Goal: Task Accomplishment & Management: Complete application form

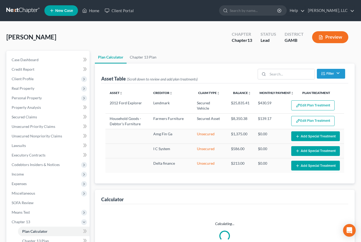
select select "59"
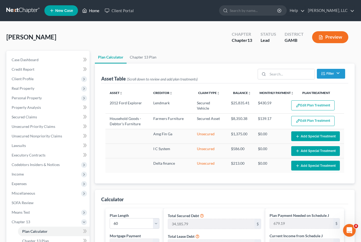
click at [90, 11] on link "Home" at bounding box center [91, 11] width 22 height 10
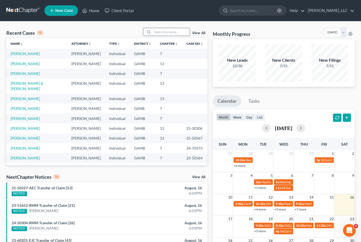
click at [177, 34] on input "search" at bounding box center [171, 32] width 37 height 8
type input "[PERSON_NAME]"
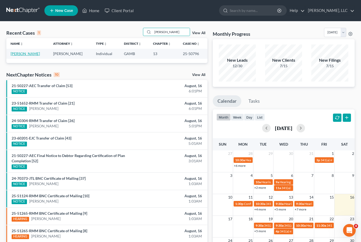
click at [22, 53] on link "[PERSON_NAME]" at bounding box center [25, 53] width 29 height 4
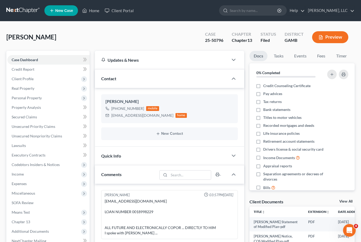
click at [348, 205] on div "Client Documents View All" at bounding box center [302, 203] width 105 height 8
click at [348, 199] on link "View All" at bounding box center [346, 201] width 13 height 4
select select "12"
select select "6"
select select "22"
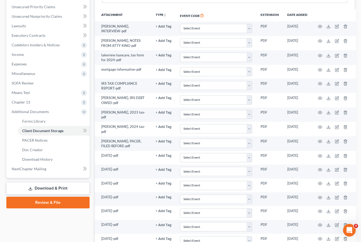
scroll to position [119, 0]
click at [18, 100] on span "Chapter 13" at bounding box center [21, 102] width 19 height 4
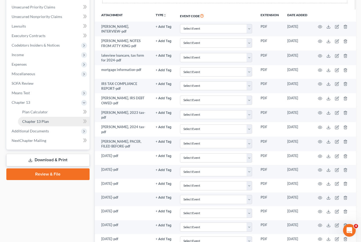
click at [31, 120] on span "Chapter 13 Plan" at bounding box center [35, 121] width 27 height 4
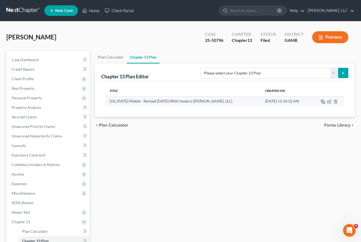
click at [325, 103] on icon "button" at bounding box center [323, 101] width 4 height 4
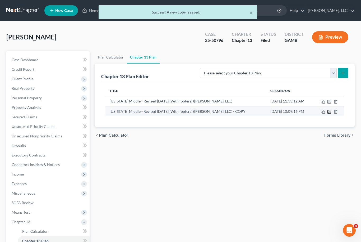
click at [330, 113] on icon "button" at bounding box center [329, 112] width 4 height 4
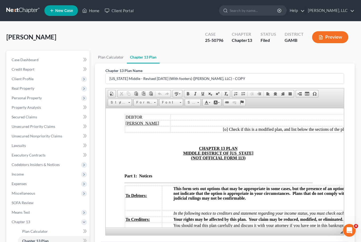
scroll to position [41, 6]
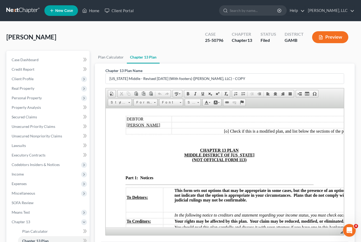
click at [225, 134] on table "DEBTOR Chapter 13 [PERSON_NAME] III Case No. [o] Check if this is a modified pl…" at bounding box center [258, 124] width 266 height 19
click at [222, 134] on td "[o] Check if this is a modified plan, and list below the sections of the plan t…" at bounding box center [282, 131] width 220 height 6
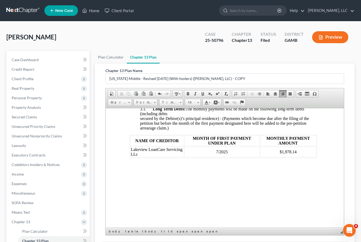
scroll to position [626, 3]
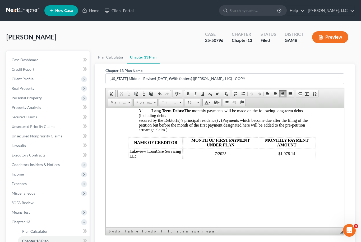
click at [295, 156] on span "$1,978.14" at bounding box center [286, 153] width 17 height 4
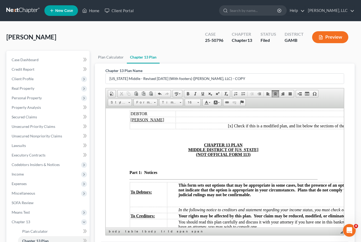
scroll to position [45, 2]
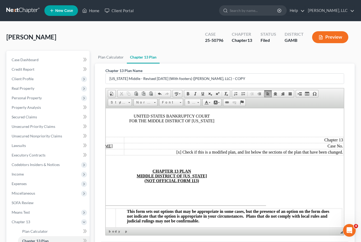
scroll to position [20, 53]
click at [343, 154] on span "Check if this is a modified plan, and list below the sections of the plan that …" at bounding box center [262, 152] width 161 height 4
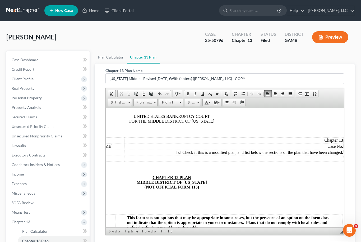
click at [187, 161] on td at bounding box center [234, 158] width 220 height 6
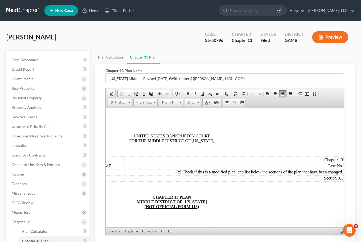
scroll to position [0, 53]
click at [339, 168] on span "Case No." at bounding box center [335, 165] width 16 height 4
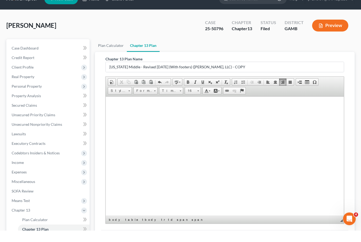
scroll to position [2863, 0]
click at [283, 199] on div at bounding box center [218, 103] width 200 height 194
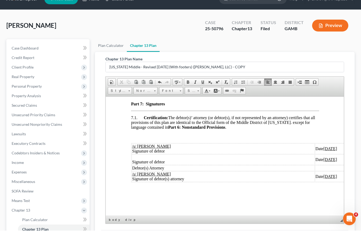
scroll to position [2682, 0]
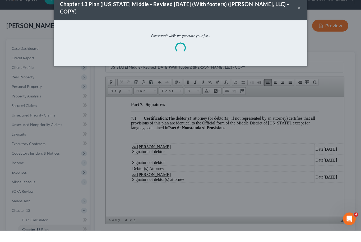
scroll to position [12, 0]
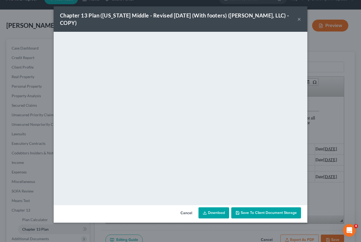
click at [218, 207] on link "Download" at bounding box center [214, 212] width 31 height 11
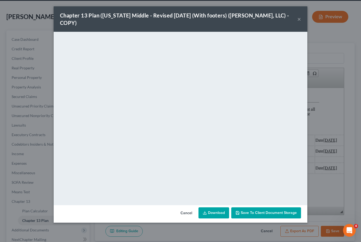
click at [278, 210] on span "Save to Client Document Storage" at bounding box center [269, 212] width 56 height 4
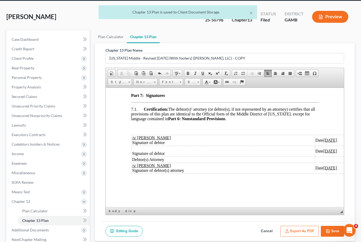
click at [333, 233] on button "Save" at bounding box center [332, 231] width 23 height 11
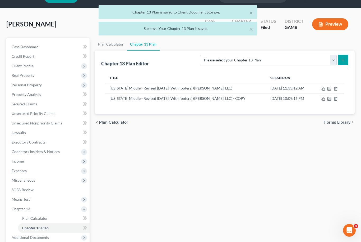
scroll to position [0, 0]
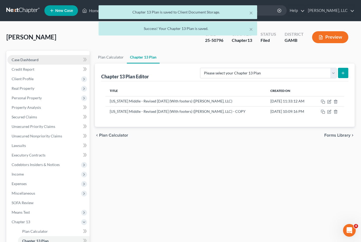
click at [38, 60] on span "Case Dashboard" at bounding box center [25, 59] width 27 height 4
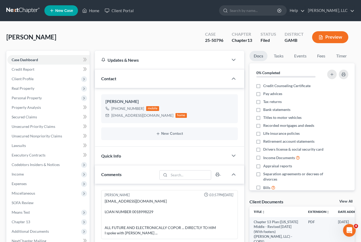
click at [352, 200] on link "View All" at bounding box center [346, 201] width 13 height 4
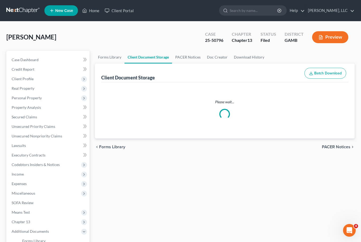
select select "12"
select select "6"
select select "22"
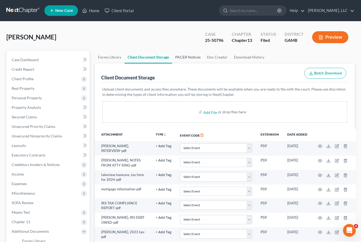
click at [190, 59] on link "PACER Notices" at bounding box center [188, 57] width 32 height 13
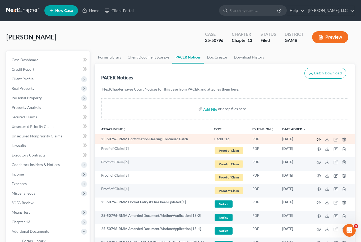
click at [321, 138] on icon "button" at bounding box center [319, 139] width 4 height 4
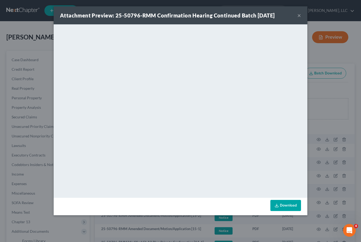
click at [298, 19] on button "×" at bounding box center [300, 15] width 4 height 6
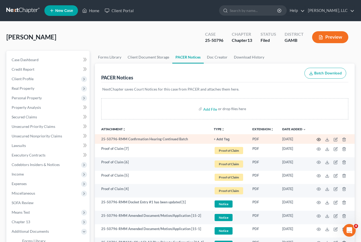
click at [318, 139] on icon "button" at bounding box center [319, 139] width 4 height 4
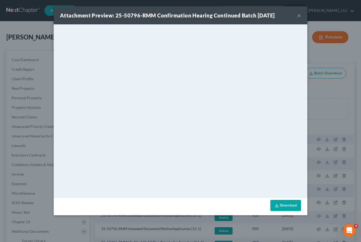
click at [306, 11] on div "Attachment Preview: 25-50796-RMM Confirmation Hearing Continued Batch [DATE] ×" at bounding box center [181, 15] width 254 height 18
click at [301, 14] on button "×" at bounding box center [300, 15] width 4 height 6
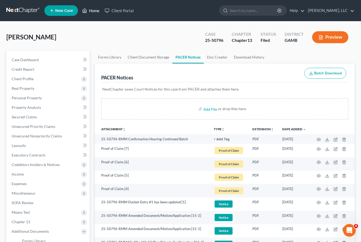
click at [99, 13] on link "Home" at bounding box center [91, 11] width 22 height 10
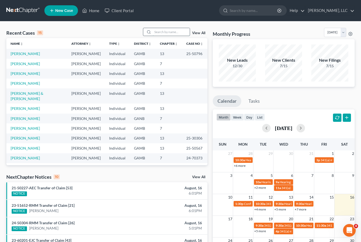
click at [174, 31] on input "search" at bounding box center [171, 32] width 37 height 8
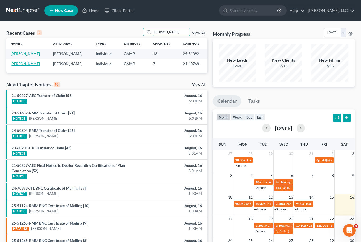
type input "[PERSON_NAME]"
click at [16, 62] on link "[PERSON_NAME]" at bounding box center [25, 63] width 29 height 4
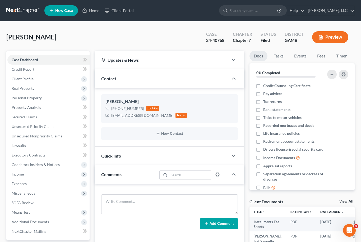
click at [350, 202] on link "View All" at bounding box center [346, 201] width 13 height 4
select select "6"
select select "22"
select select "26"
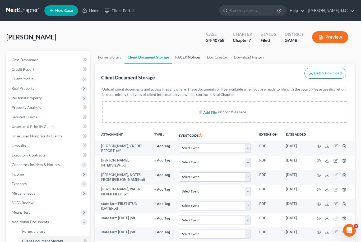
click at [191, 60] on link "PACER Notices" at bounding box center [188, 57] width 32 height 13
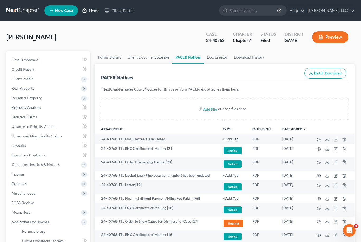
click at [94, 10] on link "Home" at bounding box center [91, 11] width 22 height 10
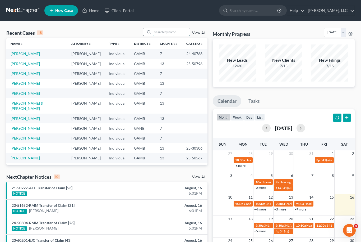
click at [165, 33] on input "search" at bounding box center [171, 32] width 37 height 8
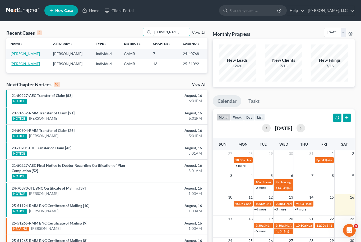
type input "[PERSON_NAME]"
click at [22, 64] on link "[PERSON_NAME]" at bounding box center [25, 63] width 29 height 4
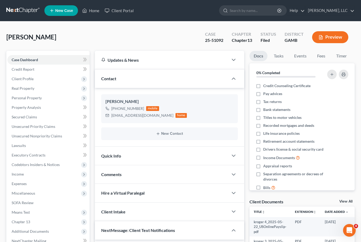
click at [349, 201] on link "View All" at bounding box center [346, 201] width 13 height 4
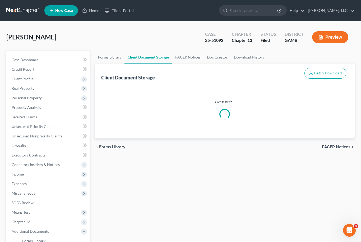
select select "12"
select select "6"
select select "22"
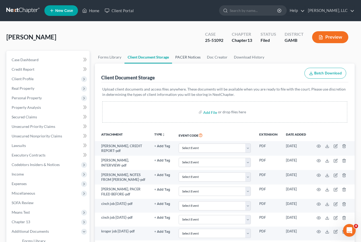
click at [191, 55] on link "PACER Notices" at bounding box center [188, 57] width 32 height 13
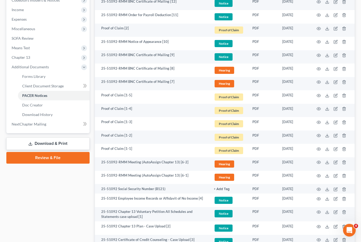
scroll to position [164, 0]
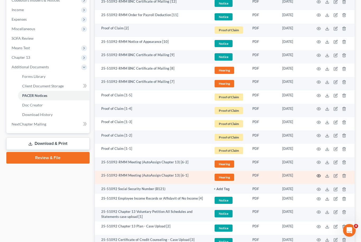
click at [320, 175] on icon "button" at bounding box center [319, 176] width 4 height 4
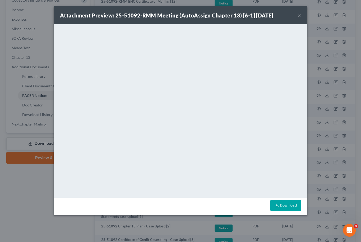
click at [290, 207] on link "Download" at bounding box center [286, 205] width 31 height 11
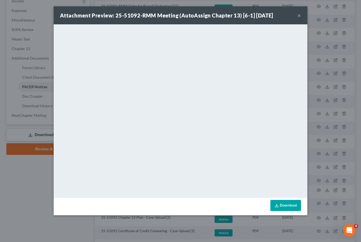
click at [300, 15] on button "×" at bounding box center [300, 15] width 4 height 6
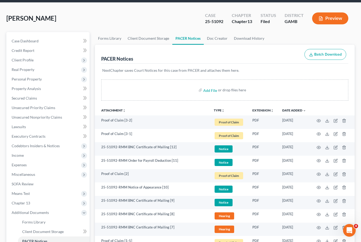
scroll to position [20, 0]
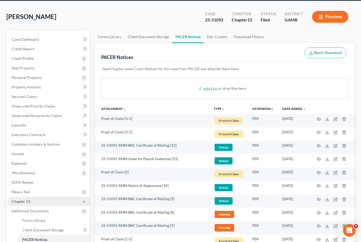
click at [37, 202] on span "Chapter 13" at bounding box center [48, 202] width 82 height 10
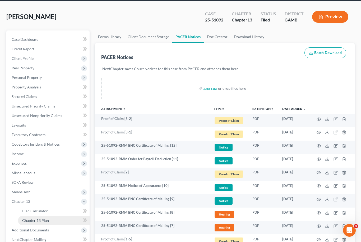
click at [53, 221] on link "Chapter 13 Plan" at bounding box center [54, 221] width 72 height 10
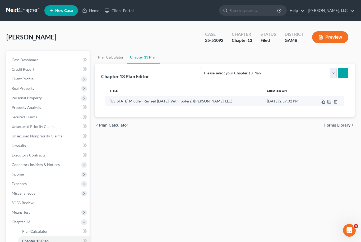
click at [323, 102] on icon "button" at bounding box center [323, 101] width 4 height 4
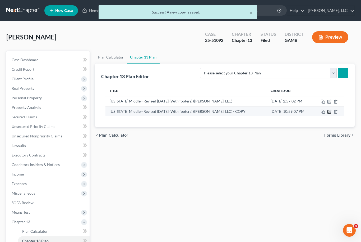
click at [331, 112] on icon "button" at bounding box center [329, 111] width 3 height 3
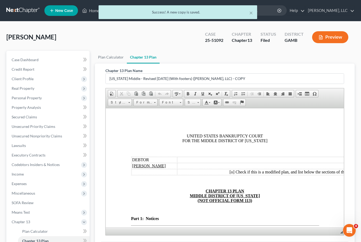
click at [235, 174] on span "Check if this is a modified plan, and list below the sections of the plan that …" at bounding box center [315, 171] width 161 height 4
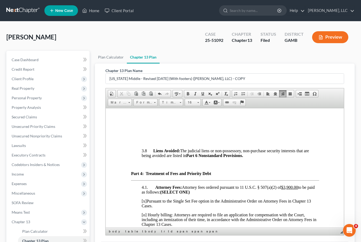
scroll to position [1648, 0]
click at [211, 71] on td "Student Loans" at bounding box center [197, 69] width 41 height 6
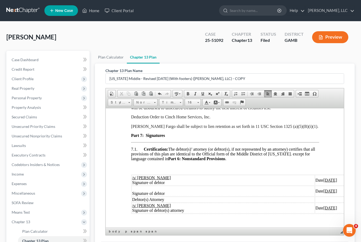
scroll to position [0, 0]
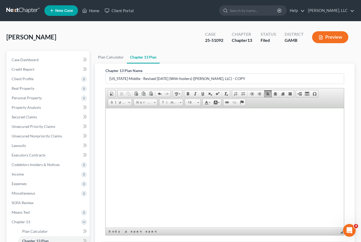
click at [323, 2] on u "[DATE]" at bounding box center [330, 0] width 14 height 4
click at [321, 16] on td "Date [DATE]" at bounding box center [356, 11] width 82 height 11
click at [323, 13] on u "[DATE]" at bounding box center [330, 10] width 14 height 4
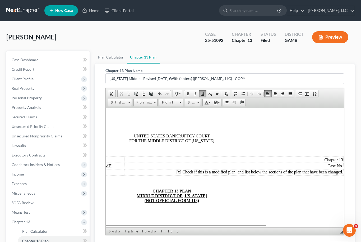
scroll to position [0, 53]
click at [338, 174] on span "Check if this is a modified plan, and list below the sections of the plan that …" at bounding box center [262, 171] width 161 height 4
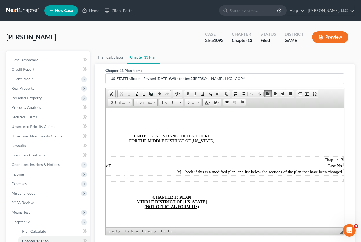
click at [195, 181] on td at bounding box center [234, 178] width 220 height 6
click at [345, 162] on div "Chapter 13 Plan Name [US_STATE] Middle - Revised [DATE] (With footers) ([PERSON…" at bounding box center [225, 152] width 248 height 178
click at [343, 166] on span "Case No." at bounding box center [335, 165] width 16 height 4
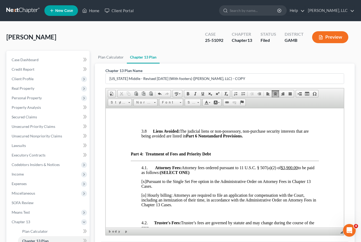
scroll to position [1680, 1]
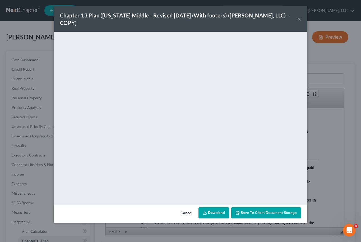
click at [214, 207] on link "Download" at bounding box center [214, 212] width 31 height 11
click at [291, 208] on button "Save to Client Document Storage" at bounding box center [266, 212] width 70 height 11
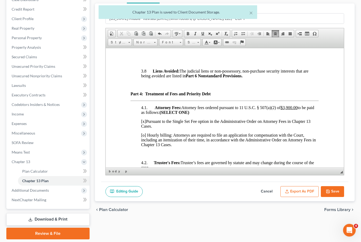
scroll to position [60, 0]
click at [340, 193] on button "Save" at bounding box center [332, 191] width 23 height 11
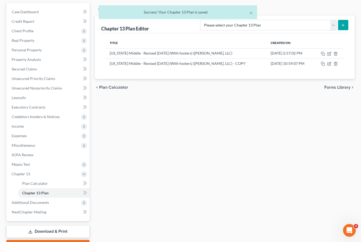
scroll to position [0, 0]
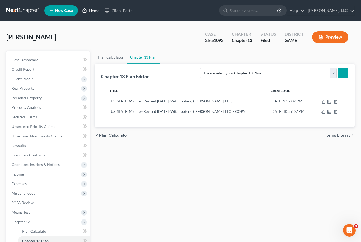
click at [91, 11] on link "Home" at bounding box center [91, 11] width 22 height 10
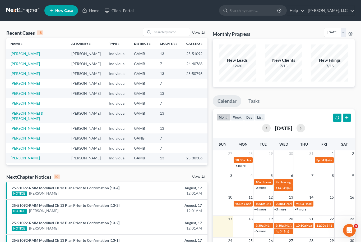
click at [199, 33] on link "View All" at bounding box center [198, 33] width 13 height 4
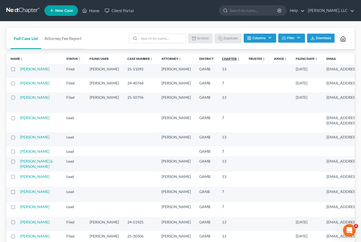
click at [222, 61] on link "Chapter unfold_more expand_more expand_less" at bounding box center [231, 59] width 18 height 4
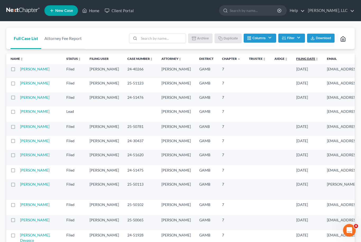
click at [297, 59] on link "Filing Date unfold_more expand_more expand_less" at bounding box center [308, 59] width 22 height 4
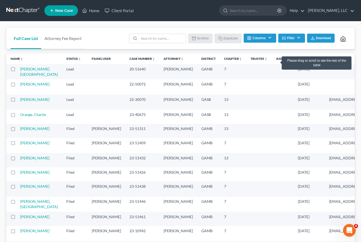
click at [298, 61] on link "Filing Date unfold_more expand_more expand_less" at bounding box center [309, 59] width 23 height 4
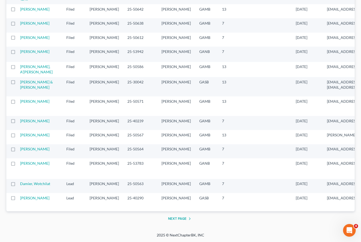
scroll to position [1011, 0]
click at [182, 222] on button "Next Page" at bounding box center [180, 218] width 25 height 6
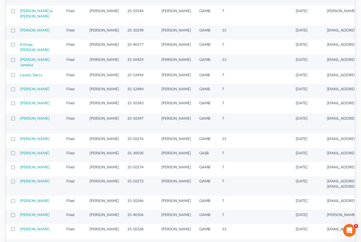
scroll to position [0, 0]
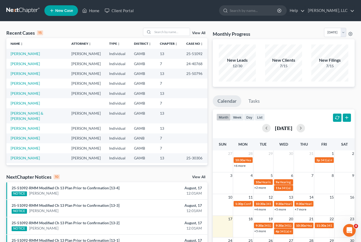
click at [200, 34] on link "View All" at bounding box center [198, 33] width 13 height 4
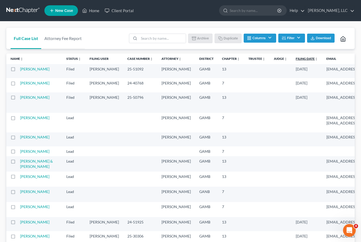
click at [296, 58] on link "Filing Date unfold_more expand_more expand_less" at bounding box center [307, 59] width 22 height 4
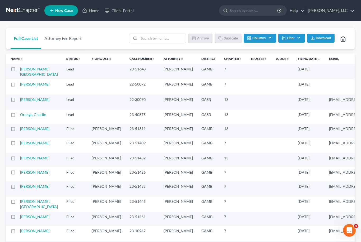
click at [298, 60] on link "Filing Date unfold_more expand_more expand_less" at bounding box center [309, 59] width 23 height 4
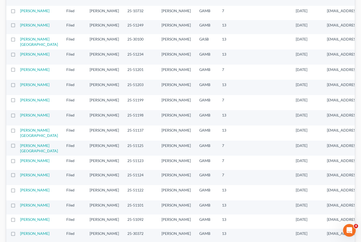
scroll to position [72, 0]
click at [292, 110] on td "[DATE]" at bounding box center [307, 102] width 31 height 15
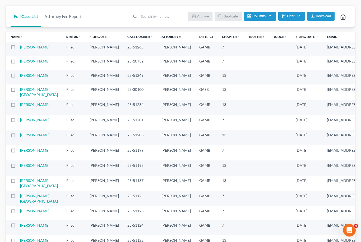
scroll to position [0, 0]
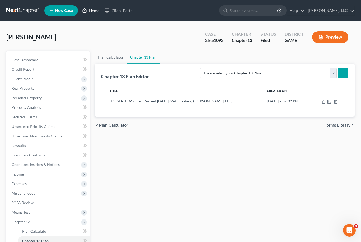
click at [97, 15] on link "Home" at bounding box center [91, 11] width 22 height 10
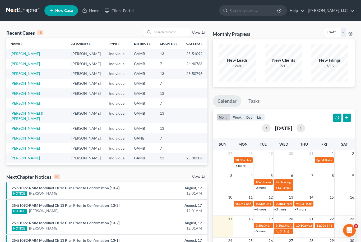
click at [26, 83] on link "[PERSON_NAME]" at bounding box center [25, 83] width 29 height 4
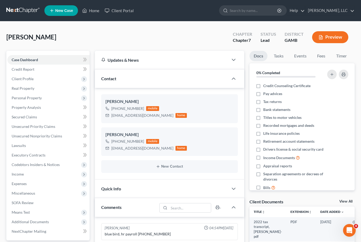
click at [352, 200] on link "View All" at bounding box center [346, 201] width 13 height 4
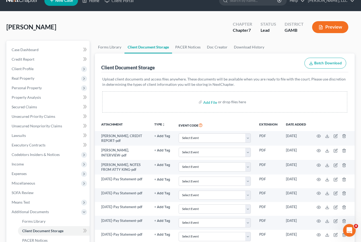
scroll to position [9, 0]
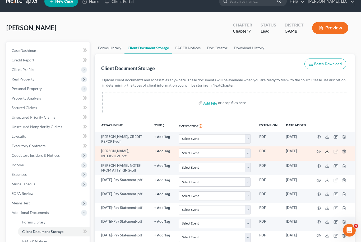
click at [328, 151] on icon at bounding box center [327, 151] width 4 height 4
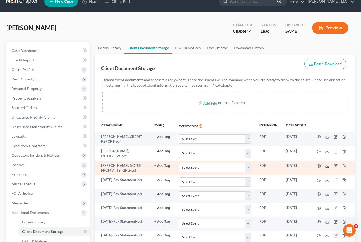
click at [328, 164] on icon at bounding box center [327, 166] width 4 height 4
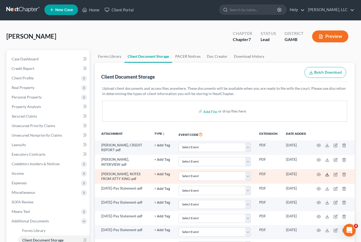
scroll to position [0, 0]
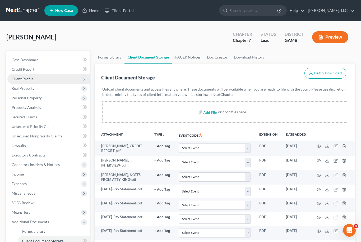
click at [24, 83] on span "Client Profile" at bounding box center [48, 79] width 82 height 10
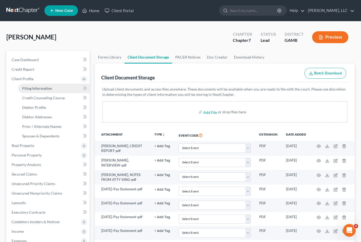
click at [27, 90] on span "Filing Information" at bounding box center [37, 88] width 30 height 4
select select "1"
select select "0"
select select "10"
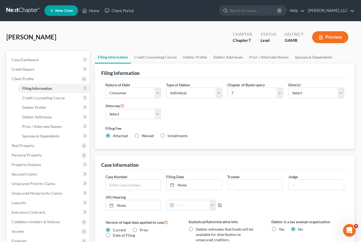
click at [168, 138] on label "Installments Installments" at bounding box center [178, 135] width 20 height 5
click at [170, 136] on input "Installments Installments" at bounding box center [171, 134] width 3 height 3
radio input "true"
radio input "false"
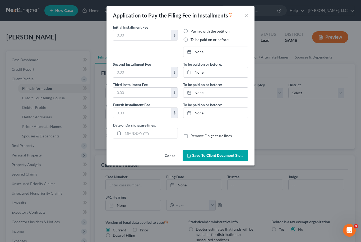
type input "0.00"
radio input "true"
type input "0.00"
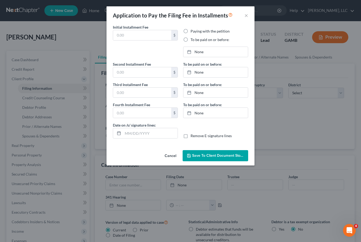
type input "08/17/2025"
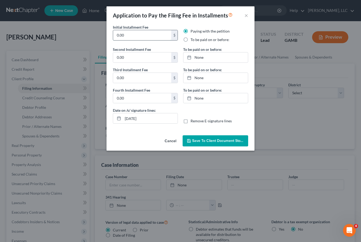
click at [131, 37] on input "0.00" at bounding box center [142, 35] width 58 height 10
type input "0"
type input "338.00"
click at [191, 41] on label "To be paid on or before:" at bounding box center [210, 39] width 39 height 5
click at [193, 40] on input "To be paid on or before:" at bounding box center [194, 38] width 3 height 3
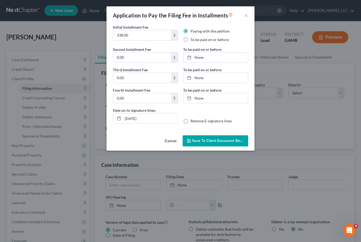
radio input "true"
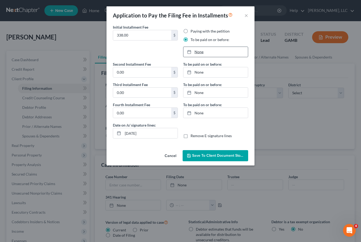
click at [191, 52] on icon at bounding box center [189, 52] width 4 height 4
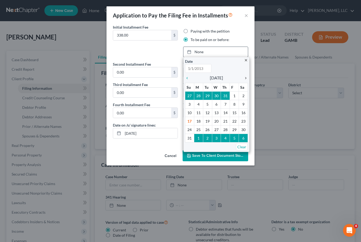
click at [247, 79] on icon "chevron_right" at bounding box center [244, 78] width 7 height 4
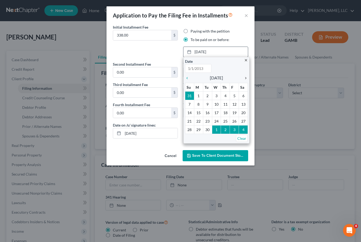
type input "8/17/2025"
click at [247, 79] on icon "chevron_right" at bounding box center [244, 78] width 7 height 4
click at [247, 80] on div "chevron_right" at bounding box center [244, 77] width 7 height 5
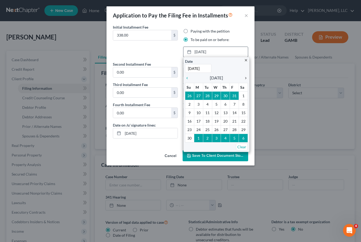
click at [247, 79] on icon "chevron_right" at bounding box center [244, 78] width 7 height 4
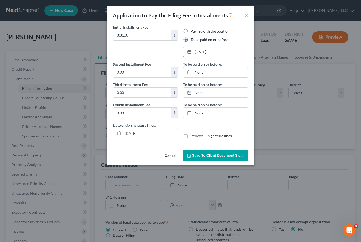
click at [230, 159] on button "Save to Client Document Storage" at bounding box center [216, 155] width 66 height 11
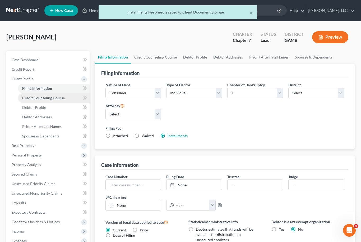
click at [34, 99] on span "Credit Counseling Course" at bounding box center [43, 97] width 43 height 4
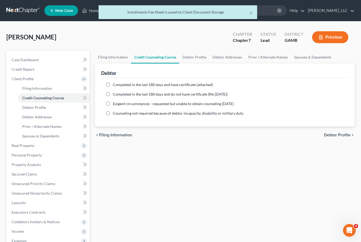
click at [113, 94] on label "Completed in the last 180 days and do not have certificate (file within 14 days)" at bounding box center [170, 94] width 115 height 5
click at [115, 94] on input "Completed in the last 180 days and do not have certificate (file within 14 days)" at bounding box center [116, 93] width 3 height 3
radio input "true"
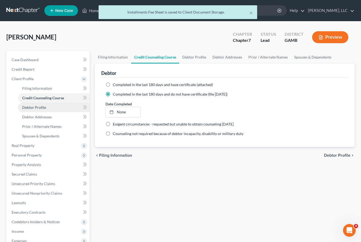
click at [31, 107] on span "Debtor Profile" at bounding box center [34, 107] width 24 height 4
select select "0"
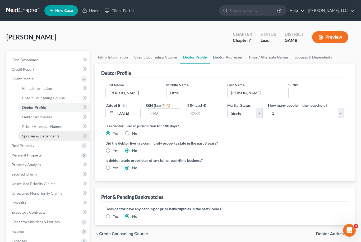
click at [33, 135] on span "Spouses & Dependents" at bounding box center [40, 136] width 37 height 4
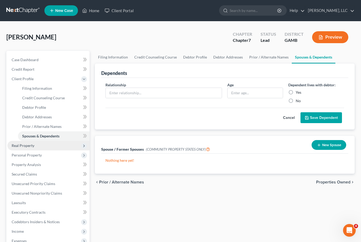
click at [17, 143] on span "Real Property" at bounding box center [23, 145] width 23 height 4
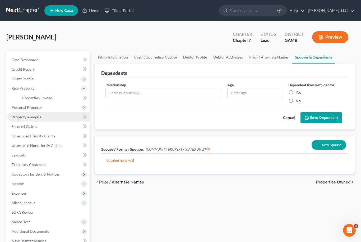
click at [19, 117] on span "Property Analysis" at bounding box center [26, 117] width 29 height 4
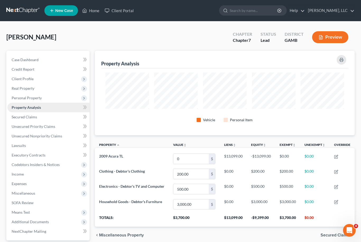
scroll to position [84, 260]
click at [21, 98] on span "Personal Property" at bounding box center [27, 97] width 30 height 4
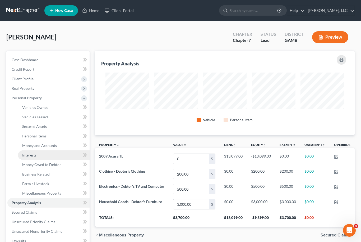
click at [28, 156] on span "Interests" at bounding box center [29, 155] width 14 height 4
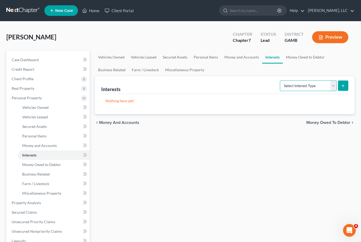
click at [330, 88] on select "Select Interest Type 401K Annuity Bond Education IRA Government Bond Government…" at bounding box center [308, 85] width 57 height 11
select select "401k"
click at [341, 89] on button "submit" at bounding box center [343, 85] width 10 height 10
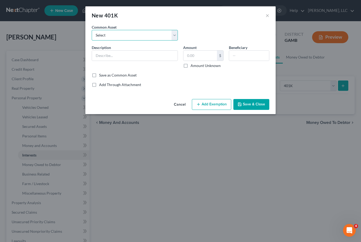
click at [175, 35] on select "Select Debtor’s 401k Teacher’s Retirement Account" at bounding box center [135, 35] width 86 height 11
select select "0"
type input "Debtor’s 401k"
click at [204, 54] on input "1,200.00" at bounding box center [201, 56] width 34 height 10
type input "2,661.00"
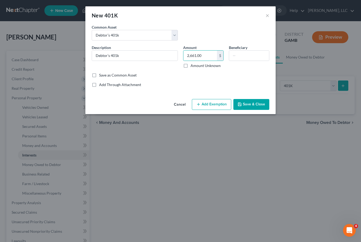
click at [212, 104] on button "Add Exemption" at bounding box center [211, 104] width 39 height 11
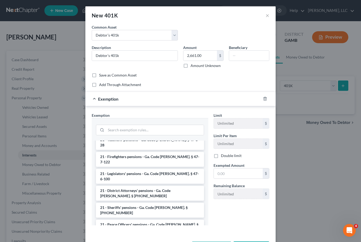
scroll to position [699, 0]
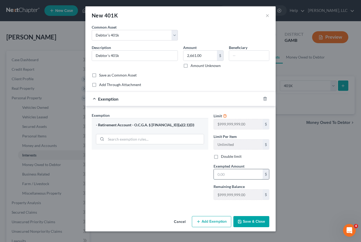
click at [234, 175] on input "text" at bounding box center [238, 174] width 49 height 10
type input "2,661.00"
click at [261, 222] on button "Save & Close" at bounding box center [252, 221] width 36 height 11
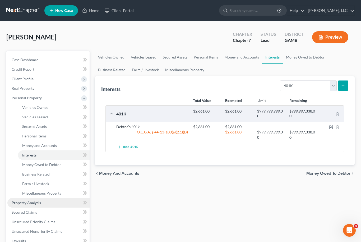
click at [20, 204] on span "Property Analysis" at bounding box center [26, 202] width 29 height 4
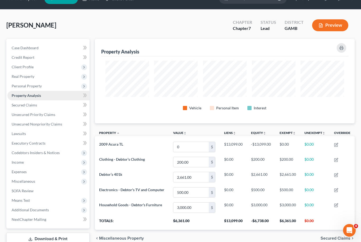
scroll to position [14, 0]
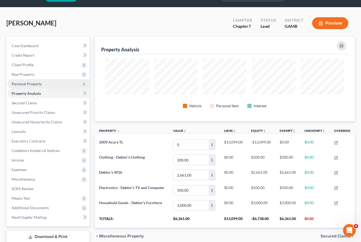
click at [24, 84] on span "Personal Property" at bounding box center [27, 83] width 30 height 4
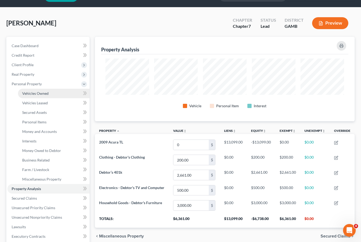
click at [27, 94] on span "Vehicles Owned" at bounding box center [35, 93] width 26 height 4
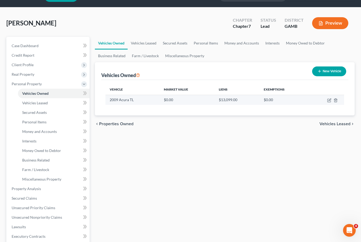
click at [329, 103] on td at bounding box center [326, 100] width 35 height 10
click at [329, 101] on icon "button" at bounding box center [329, 100] width 4 height 4
select select "0"
select select "17"
select select "3"
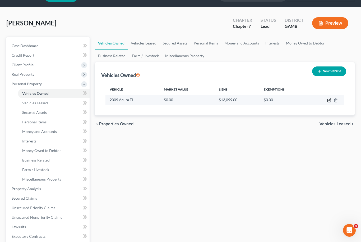
select select "0"
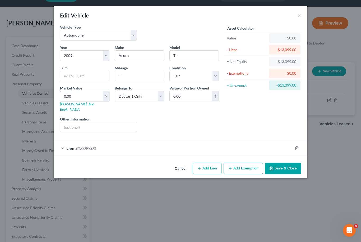
click at [73, 97] on input "0.00" at bounding box center [81, 96] width 43 height 10
type input "1"
type input "1.00"
type input "10"
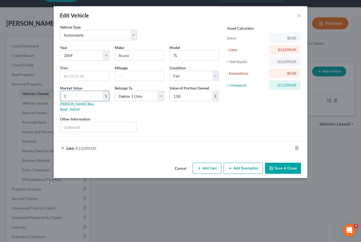
type input "10.00"
type input "100"
type input "100.00"
type input "1000"
type input "1,000.00"
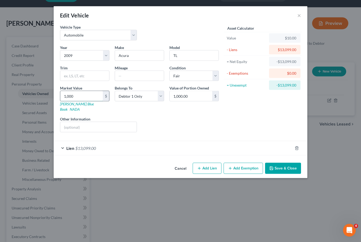
type input "1,0000"
type input "10,000.00"
type input "10,000"
click at [287, 163] on button "Save & Close" at bounding box center [283, 168] width 36 height 11
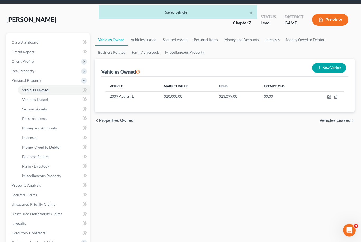
scroll to position [19, 0]
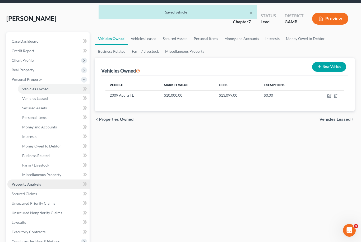
click at [19, 186] on link "Property Analysis" at bounding box center [48, 184] width 82 height 10
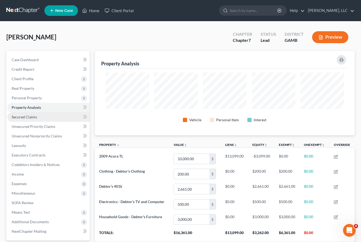
click at [21, 115] on span "Secured Claims" at bounding box center [24, 117] width 25 height 4
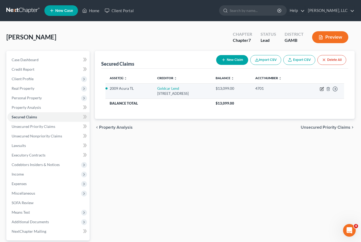
click at [322, 90] on icon "button" at bounding box center [321, 89] width 3 height 3
select select "0"
select select "2"
select select "0"
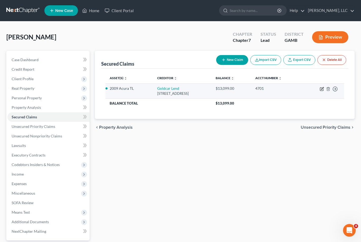
select select "0"
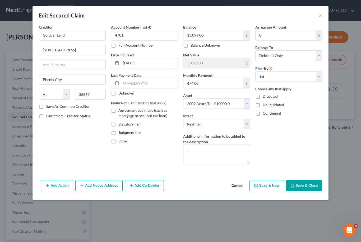
click at [119, 112] on label "Agreement you made (such as mortgage or secured car loan)" at bounding box center [149, 113] width 60 height 11
click at [121, 111] on input "Agreement you made (such as mortgage or secured car loan)" at bounding box center [122, 109] width 3 height 3
checkbox input "true"
click at [312, 186] on button "Save & Close" at bounding box center [304, 185] width 36 height 11
select select "2"
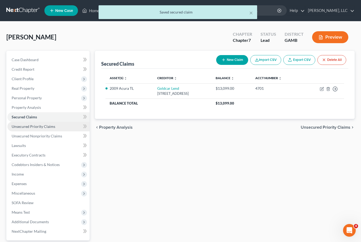
click at [20, 127] on span "Unsecured Priority Claims" at bounding box center [34, 126] width 44 height 4
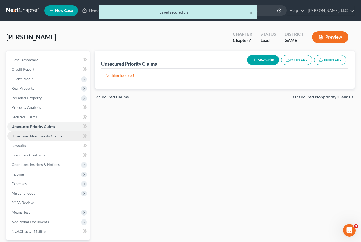
click at [17, 135] on span "Unsecured Nonpriority Claims" at bounding box center [37, 136] width 51 height 4
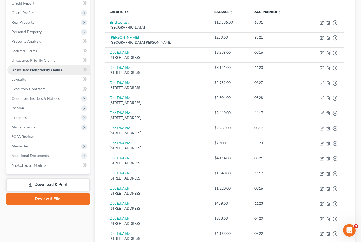
scroll to position [65, 0]
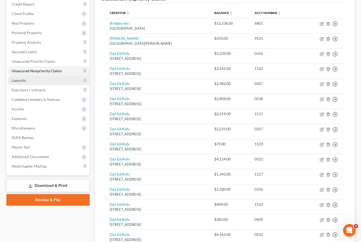
click at [19, 80] on span "Lawsuits" at bounding box center [19, 80] width 14 height 4
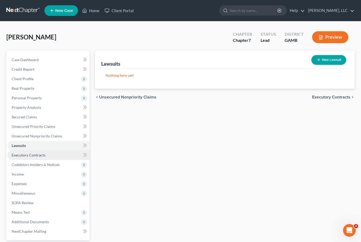
click at [19, 157] on span "Executory Contracts" at bounding box center [29, 155] width 34 height 4
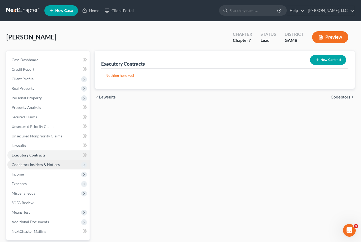
click at [20, 165] on span "Codebtors Insiders & Notices" at bounding box center [36, 164] width 48 height 4
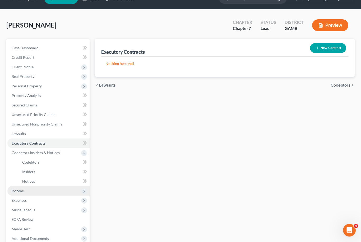
click at [16, 192] on span "Income" at bounding box center [18, 191] width 12 height 4
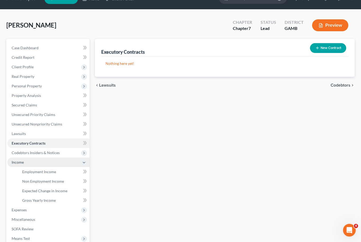
scroll to position [12, 0]
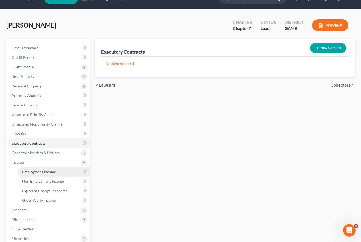
click at [26, 174] on link "Employment Income" at bounding box center [54, 172] width 72 height 10
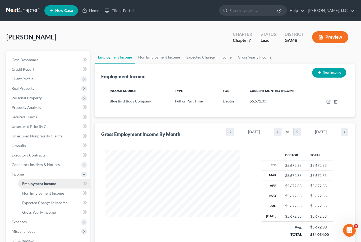
scroll to position [95, 146]
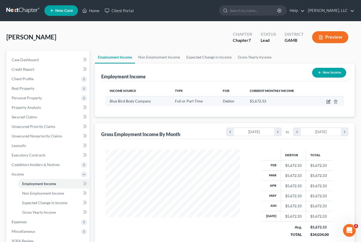
click at [330, 100] on icon "button" at bounding box center [329, 101] width 2 height 2
select select "0"
select select "10"
select select "3"
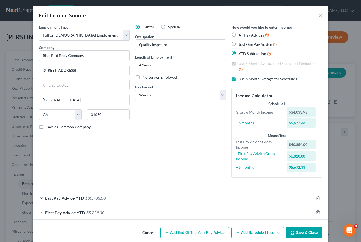
click at [228, 198] on div "Last Pay Advice YTD $30,983.00" at bounding box center [173, 198] width 281 height 14
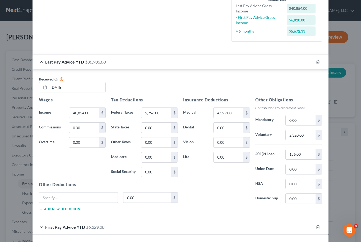
scroll to position [136, 0]
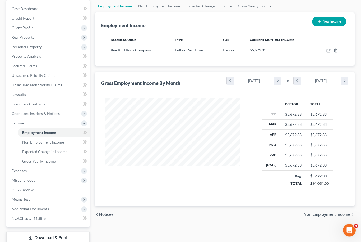
scroll to position [57, 0]
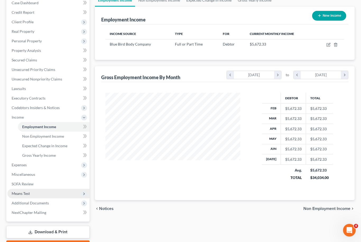
click at [19, 193] on span "Means Test" at bounding box center [21, 193] width 18 height 4
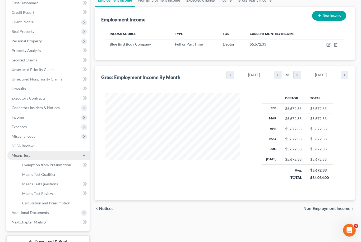
scroll to position [57, 0]
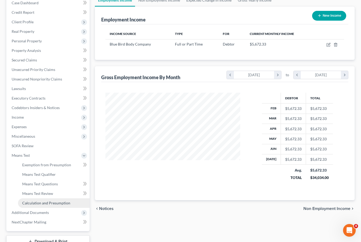
click at [30, 204] on span "Calculation and Presumption" at bounding box center [46, 202] width 48 height 4
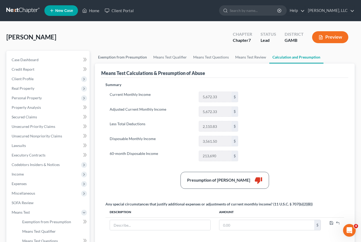
click at [128, 60] on link "Exemption from Presumption" at bounding box center [122, 57] width 55 height 13
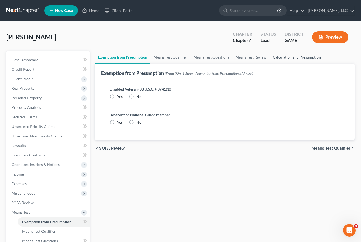
click at [308, 56] on link "Calculation and Presumption" at bounding box center [297, 57] width 54 height 13
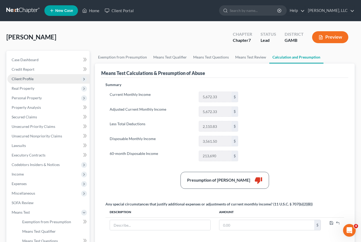
click at [9, 81] on span "Client Profile" at bounding box center [48, 79] width 82 height 10
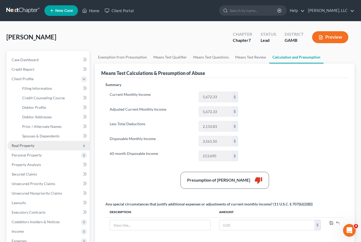
click at [22, 145] on span "Real Property" at bounding box center [23, 145] width 23 height 4
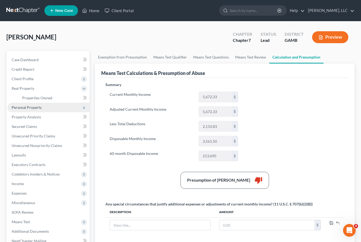
click at [20, 111] on span "Personal Property" at bounding box center [48, 108] width 82 height 10
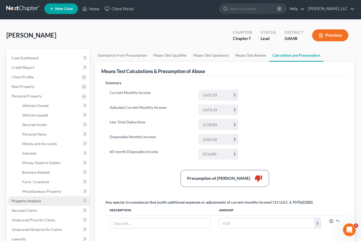
click at [19, 200] on span "Property Analysis" at bounding box center [26, 201] width 29 height 4
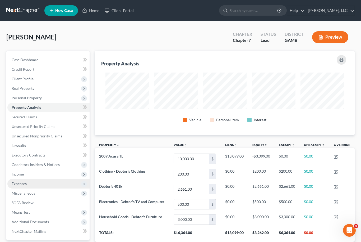
click at [20, 185] on span "Expenses" at bounding box center [19, 183] width 15 height 4
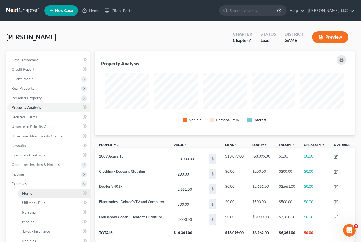
click at [28, 193] on span "Home" at bounding box center [27, 193] width 10 height 4
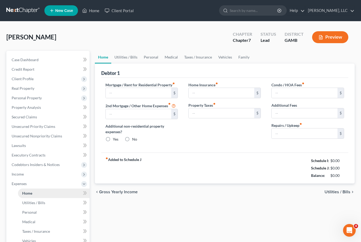
type input "885.00"
type input "0.00"
radio input "true"
type input "0.00"
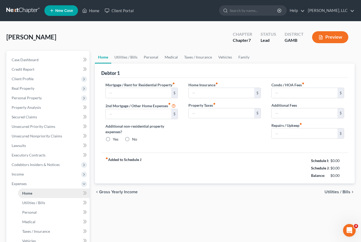
type input "0.00"
click at [131, 58] on link "Utilities / Bills" at bounding box center [125, 57] width 29 height 13
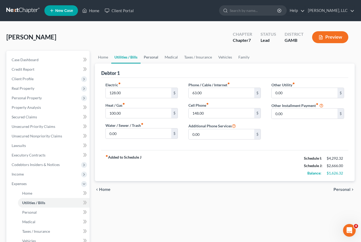
click at [151, 58] on link "Personal" at bounding box center [151, 57] width 21 height 13
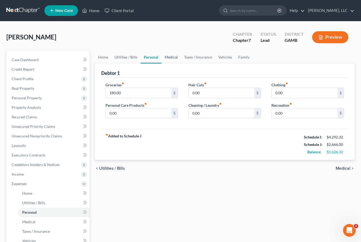
click at [169, 58] on link "Medical" at bounding box center [172, 57] width 20 height 13
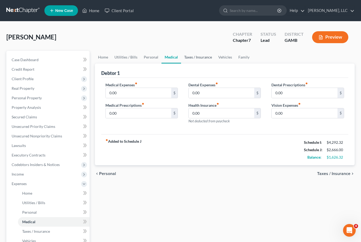
click at [201, 57] on link "Taxes / Insurance" at bounding box center [198, 57] width 34 height 13
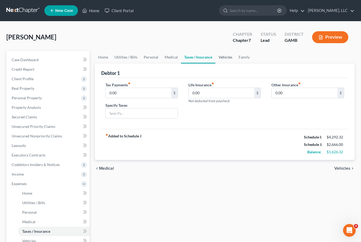
click at [224, 58] on link "Vehicles" at bounding box center [226, 57] width 20 height 13
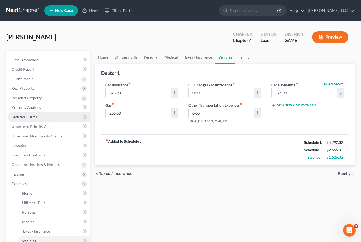
click at [21, 118] on span "Secured Claims" at bounding box center [24, 117] width 25 height 4
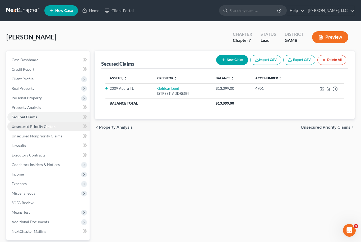
click at [19, 129] on link "Unsecured Priority Claims" at bounding box center [48, 127] width 82 height 10
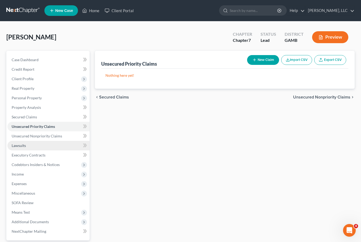
click at [26, 141] on link "Lawsuits" at bounding box center [48, 146] width 82 height 10
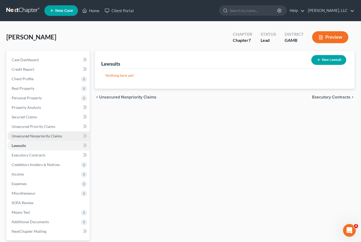
click at [21, 136] on span "Unsecured Nonpriority Claims" at bounding box center [37, 136] width 51 height 4
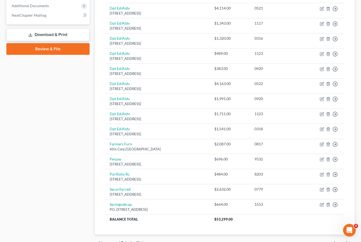
scroll to position [216, 0]
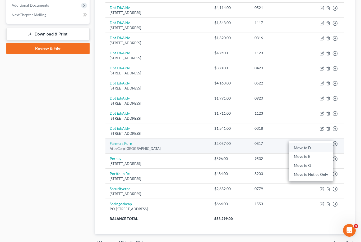
click at [314, 144] on link "Move to D" at bounding box center [311, 147] width 44 height 9
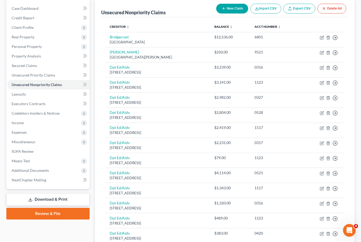
scroll to position [50, 0]
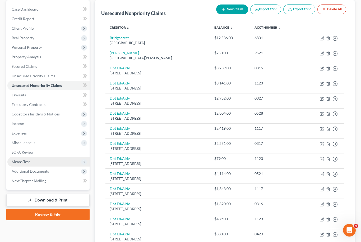
click at [18, 162] on span "Means Test" at bounding box center [21, 162] width 18 height 4
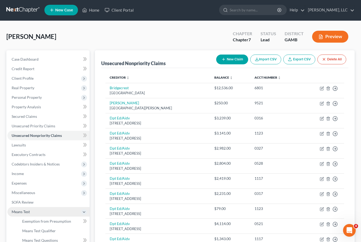
scroll to position [0, 0]
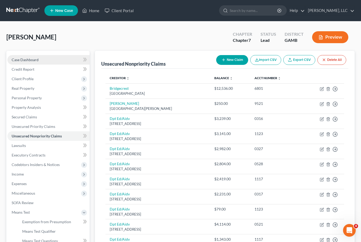
click at [29, 60] on span "Case Dashboard" at bounding box center [25, 59] width 27 height 4
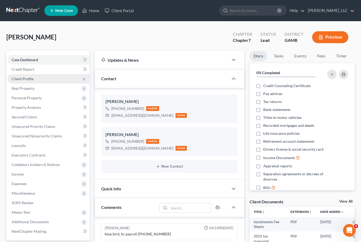
click at [21, 82] on span "Client Profile" at bounding box center [48, 79] width 82 height 10
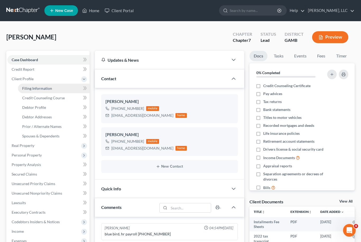
click at [30, 89] on span "Filing Information" at bounding box center [37, 88] width 30 height 4
select select "1"
select select "0"
select select "18"
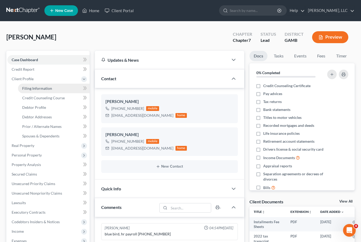
select select "0"
select select "10"
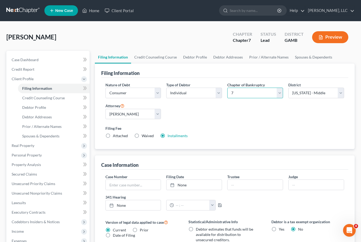
click at [279, 96] on select "Select 7 11 12 13" at bounding box center [255, 93] width 56 height 11
select select "3"
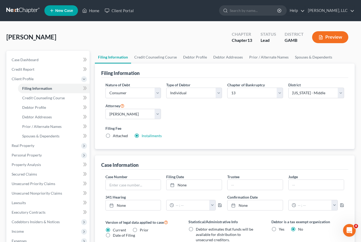
click at [113, 136] on label "Attached" at bounding box center [120, 135] width 15 height 5
click at [115, 136] on input "Attached" at bounding box center [116, 134] width 3 height 3
radio input "true"
radio input "false"
click at [30, 100] on link "Credit Counseling Course" at bounding box center [54, 98] width 72 height 10
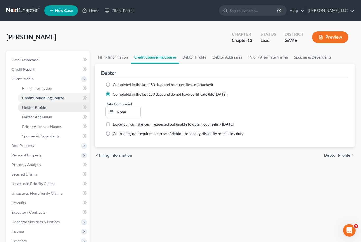
click at [30, 109] on span "Debtor Profile" at bounding box center [34, 107] width 24 height 4
select select "0"
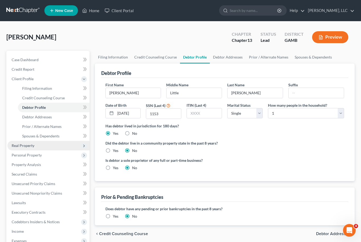
click at [18, 145] on span "Real Property" at bounding box center [23, 145] width 23 height 4
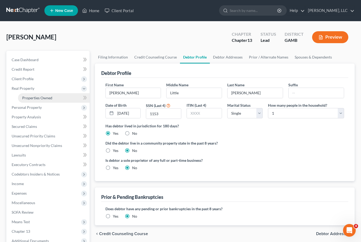
click at [31, 98] on span "Properties Owned" at bounding box center [37, 97] width 30 height 4
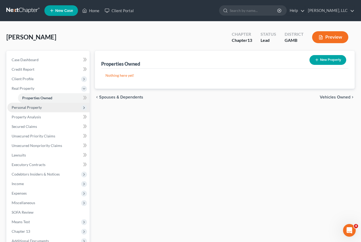
click at [13, 108] on span "Personal Property" at bounding box center [27, 107] width 30 height 4
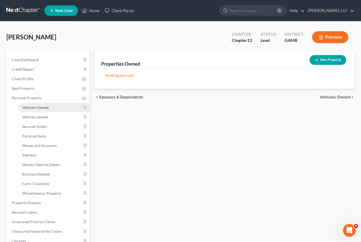
click at [27, 111] on link "Vehicles Owned" at bounding box center [54, 108] width 72 height 10
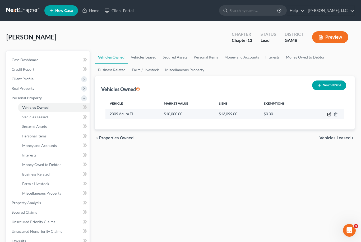
click at [330, 115] on icon "button" at bounding box center [329, 114] width 4 height 4
select select "0"
select select "17"
select select "3"
select select "0"
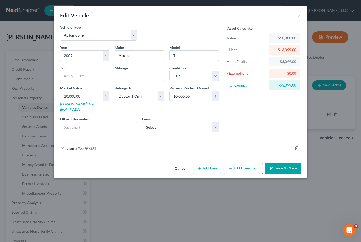
click at [289, 164] on button "Save & Close" at bounding box center [283, 168] width 36 height 11
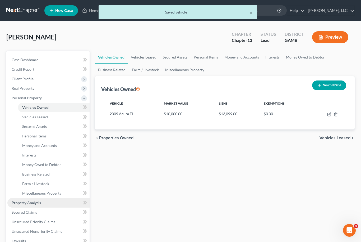
click at [19, 205] on link "Property Analysis" at bounding box center [48, 203] width 82 height 10
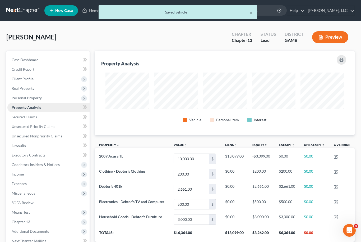
scroll to position [84, 260]
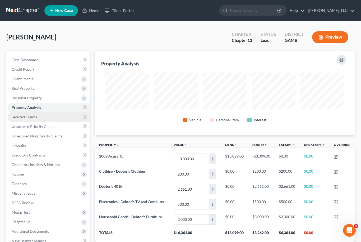
click at [23, 119] on link "Secured Claims" at bounding box center [48, 117] width 82 height 10
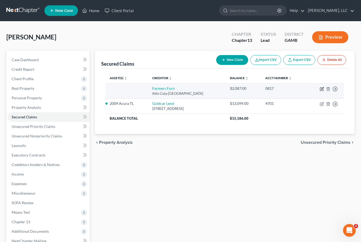
click at [324, 89] on icon "button" at bounding box center [322, 89] width 4 height 4
select select "10"
select select "0"
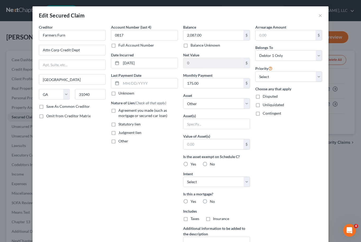
click at [119, 110] on label "Agreement you made (such as mortgage or secured car loan)" at bounding box center [149, 113] width 60 height 11
click at [121, 110] on input "Agreement you made (such as mortgage or secured car loan)" at bounding box center [122, 109] width 3 height 3
checkbox input "true"
click at [243, 144] on input "text" at bounding box center [214, 144] width 60 height 10
click at [248, 105] on select "Select Other Multiple Assets 2009 Acura TL - $10000.0 Clothing - Debtor's Cloth…" at bounding box center [216, 103] width 67 height 11
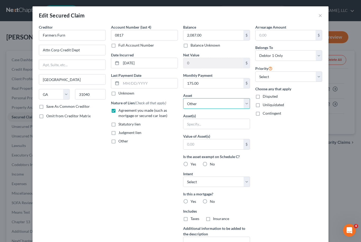
select select "5"
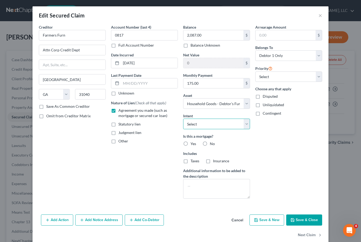
click at [248, 127] on select "Select Surrender Redeem Reaffirm Avoid Other" at bounding box center [216, 124] width 67 height 11
select select "2"
click at [316, 220] on button "Save & Close" at bounding box center [304, 219] width 36 height 11
select select
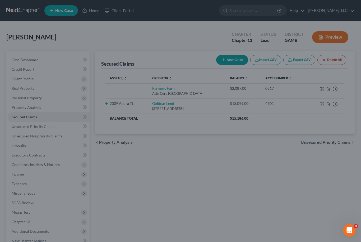
type input "913.00"
select select "5"
type input "0"
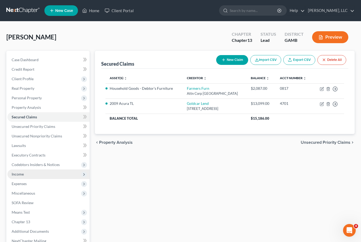
click at [18, 177] on span "Income" at bounding box center [48, 174] width 82 height 10
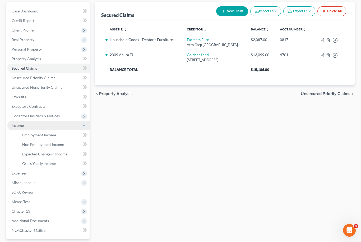
scroll to position [52, 0]
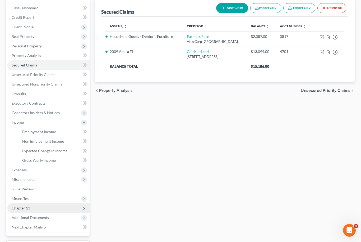
click at [16, 209] on span "Chapter 13" at bounding box center [21, 208] width 19 height 4
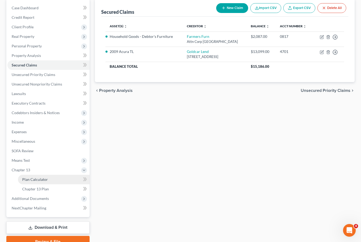
click at [28, 181] on span "Plan Calculator" at bounding box center [35, 179] width 26 height 4
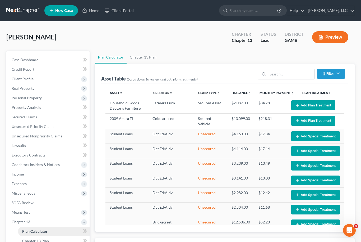
select select "59"
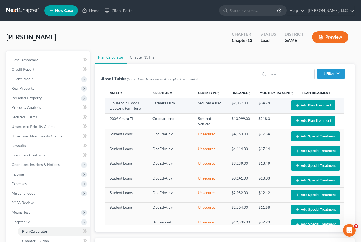
click at [319, 103] on button "Add Plan Treatment" at bounding box center [313, 105] width 44 height 10
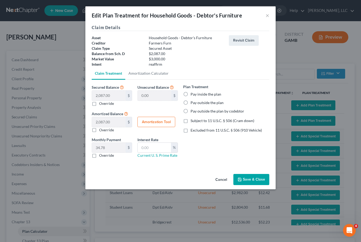
click at [191, 94] on label "Pay inside the plan" at bounding box center [206, 94] width 31 height 5
click at [193, 94] on input "Pay inside the plan" at bounding box center [194, 93] width 3 height 3
radio input "true"
click at [191, 121] on label "Subject to 11 U.S.C. § 506 (Cram down)" at bounding box center [223, 120] width 64 height 5
click at [193, 121] on input "Subject to 11 U.S.C. § 506 (Cram down)" at bounding box center [194, 119] width 3 height 3
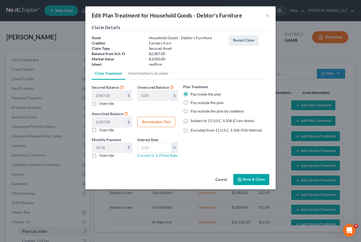
checkbox input "true"
click at [161, 121] on button "Amortization Tool" at bounding box center [157, 122] width 38 height 11
type input "2,087.00"
type input "60"
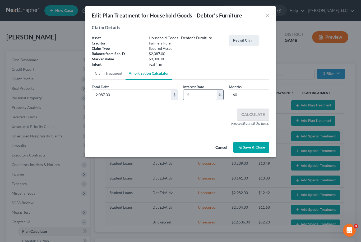
click at [198, 94] on input "text" at bounding box center [200, 95] width 33 height 10
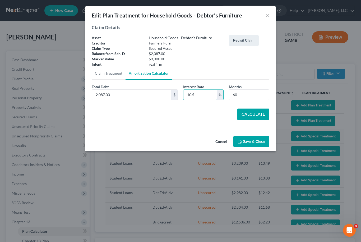
type input "10.5"
click at [259, 114] on button "Calculate" at bounding box center [254, 114] width 32 height 12
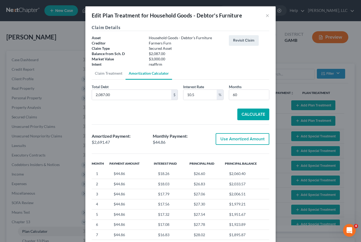
click at [252, 140] on button "Use Amortized Amount" at bounding box center [243, 139] width 54 height 12
type input "2,691.46"
checkbox input "true"
type input "44.85"
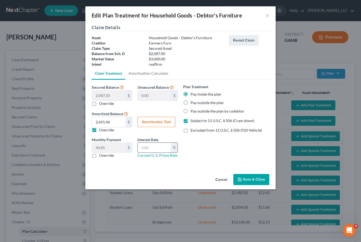
click at [161, 148] on input "text" at bounding box center [154, 148] width 33 height 10
type input "10.5"
click at [256, 179] on button "Save & Close" at bounding box center [252, 179] width 36 height 11
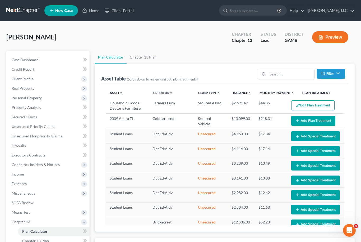
select select "59"
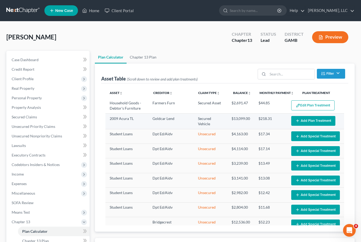
click at [317, 122] on button "Add Plan Treatment" at bounding box center [313, 121] width 44 height 10
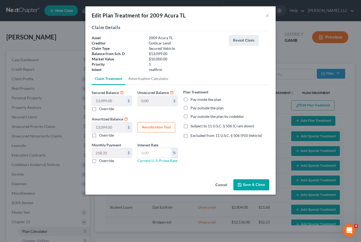
click at [191, 101] on label "Pay inside the plan" at bounding box center [206, 99] width 31 height 5
click at [193, 100] on input "Pay inside the plan" at bounding box center [194, 98] width 3 height 3
radio input "true"
click at [191, 138] on label "Excluded from 11 U.S.C. § 506 (910 Vehicle)" at bounding box center [226, 135] width 71 height 5
click at [193, 136] on input "Excluded from 11 U.S.C. § 506 (910 Vehicle)" at bounding box center [194, 134] width 3 height 3
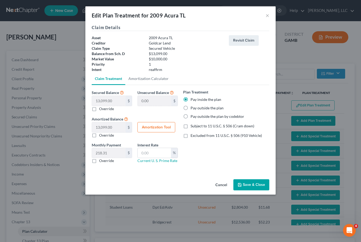
checkbox input "true"
click at [191, 126] on label "Subject to 11 U.S.C. § 506 (Cram down)" at bounding box center [223, 125] width 64 height 5
click at [193, 126] on input "Subject to 11 U.S.C. § 506 (Cram down)" at bounding box center [194, 124] width 3 height 3
checkbox input "true"
click at [191, 137] on label "Excluded from 11 U.S.C. § 506 (910 Vehicle)" at bounding box center [226, 135] width 71 height 5
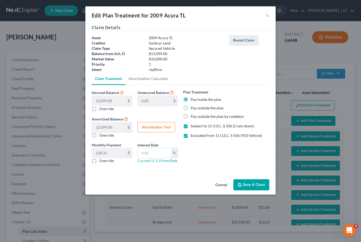
click at [193, 136] on input "Excluded from 11 U.S.C. § 506 (910 Vehicle)" at bounding box center [194, 134] width 3 height 3
checkbox input "false"
click at [152, 156] on input "text" at bounding box center [154, 153] width 33 height 10
type input "10.5"
click at [165, 124] on button "Amortization Tool" at bounding box center [157, 127] width 38 height 11
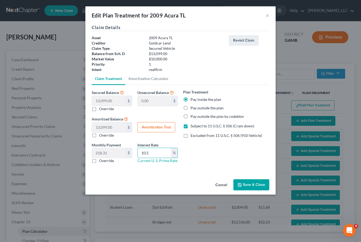
type input "13,099.00"
type input "10.5"
type input "60"
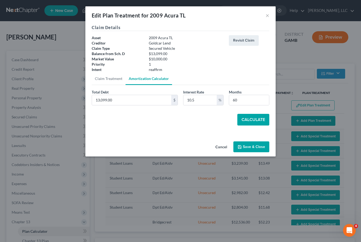
click at [257, 119] on button "Calculate" at bounding box center [254, 120] width 32 height 12
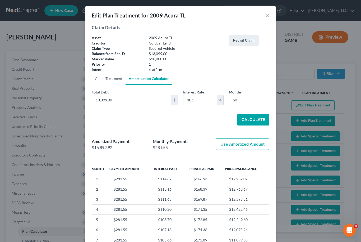
click at [252, 146] on button "Use Amortized Amount" at bounding box center [243, 144] width 54 height 12
type input "16,892.91"
checkbox input "true"
type input "281.54"
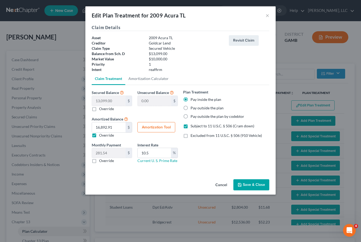
click at [258, 186] on button "Save & Close" at bounding box center [252, 184] width 36 height 11
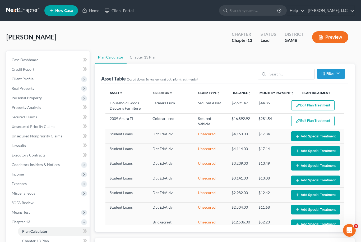
select select "59"
click at [39, 117] on link "Secured Claims" at bounding box center [48, 117] width 82 height 10
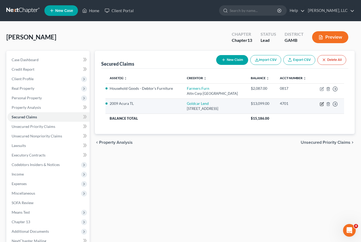
click at [323, 104] on icon "button" at bounding box center [322, 104] width 4 height 4
select select "0"
select select "2"
select select "0"
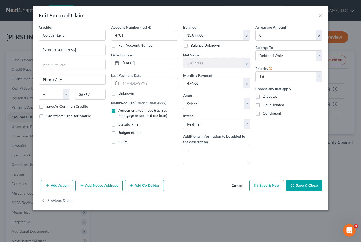
click at [311, 186] on button "Save & Close" at bounding box center [304, 185] width 36 height 11
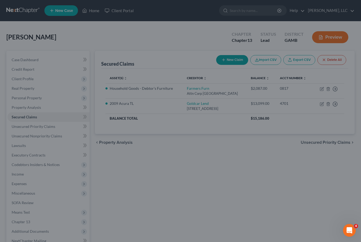
select select "2"
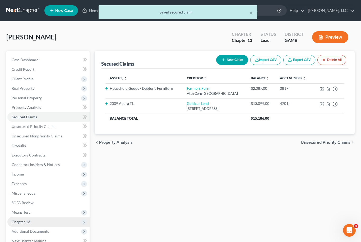
click at [20, 222] on span "Chapter 13" at bounding box center [21, 221] width 19 height 4
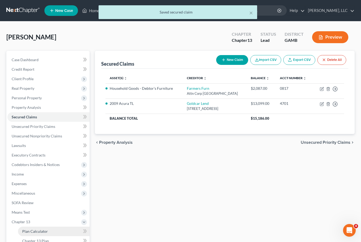
click at [29, 231] on span "Plan Calculator" at bounding box center [35, 231] width 26 height 4
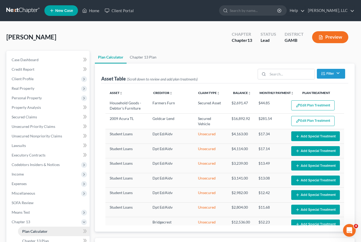
select select "59"
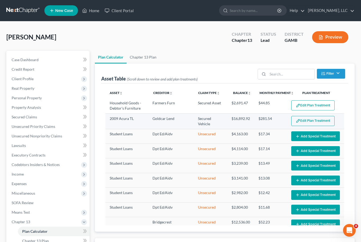
click at [321, 119] on button "Edit Plan Treatment" at bounding box center [312, 121] width 43 height 10
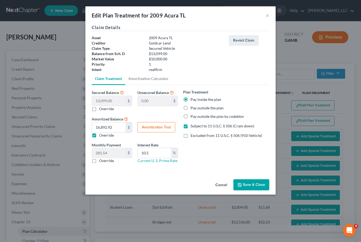
click at [191, 138] on label "Excluded from 11 U.S.C. § 506 (910 Vehicle)" at bounding box center [226, 135] width 71 height 5
click at [193, 136] on input "Excluded from 11 U.S.C. § 506 (910 Vehicle)" at bounding box center [194, 134] width 3 height 3
checkbox input "true"
click at [191, 126] on label "Subject to 11 U.S.C. § 506 (Cram down)" at bounding box center [223, 125] width 64 height 5
click at [193, 126] on input "Subject to 11 U.S.C. § 506 (Cram down)" at bounding box center [194, 124] width 3 height 3
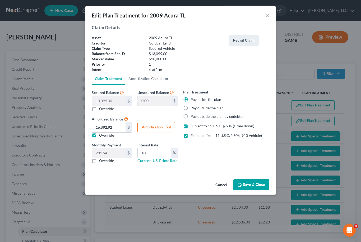
checkbox input "false"
click at [255, 184] on button "Save & Close" at bounding box center [252, 184] width 36 height 11
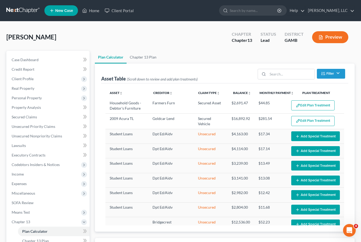
select select "59"
click at [324, 138] on button "Add Special Treatment" at bounding box center [315, 136] width 49 height 10
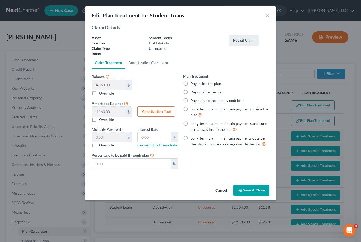
click at [191, 90] on label "Pay outside the plan" at bounding box center [207, 91] width 33 height 5
click at [193, 90] on input "Pay outside the plan" at bounding box center [194, 90] width 3 height 3
radio input "true"
click at [256, 191] on button "Save & Close" at bounding box center [252, 190] width 36 height 11
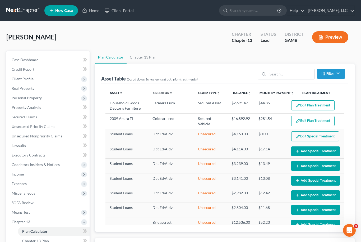
select select "59"
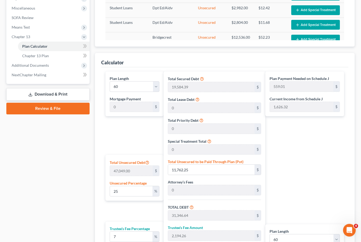
scroll to position [185, 0]
click at [207, 172] on input "11,762.25" at bounding box center [211, 170] width 86 height 10
type input "0.010627218431847649"
type input "5"
type input "19,589.39"
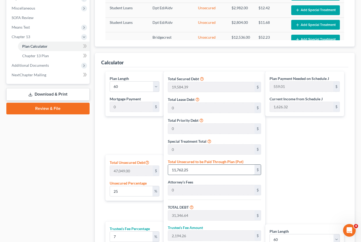
type input "1,371.25"
type input "20,960.64"
type input "349.34"
type input "0.12540117749580224"
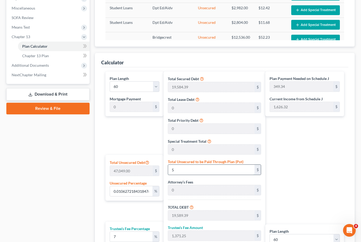
type input "59"
type input "19,643.39"
type input "1,375.03"
type input "21,018.42"
type input "350.30"
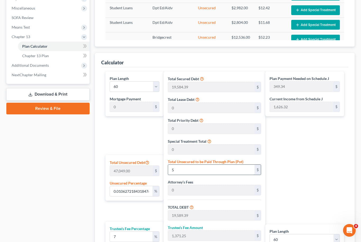
type input "350.30"
type input "1.2731407681353482"
type input "599"
type input "20,183.39"
type input "1,412.83"
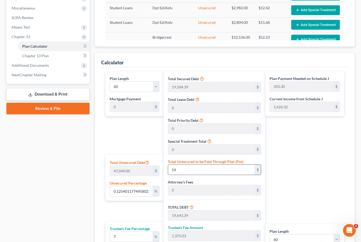
type input "21,596.22"
type input "359.93"
type input "12.750536674530807"
type input "5999"
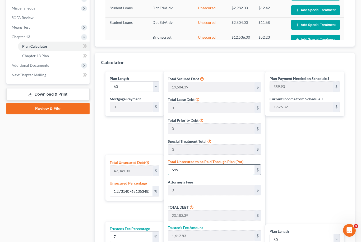
type input "25,583.39"
type input "1,790.83"
type input "27,374.22"
type input "456.23"
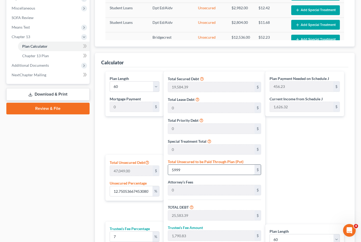
type input "5,999"
type input "1.2731407681353482"
type input "5,99"
type input "20,183.39"
type input "1,412.83"
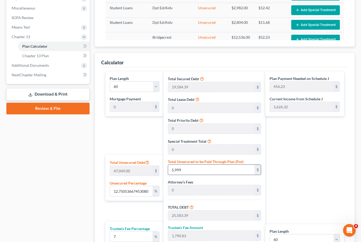
type input "21,596.22"
type input "359.93"
type input "599"
type input "0.12540117749580224"
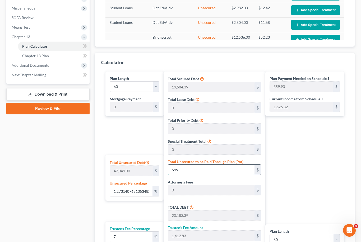
type input "59"
type input "19,643.39"
type input "1,375.03"
type input "21,018.42"
type input "350.30"
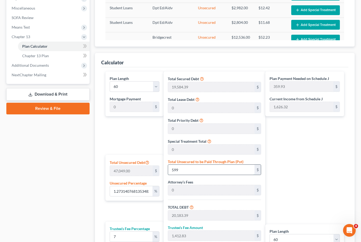
type input "350.30"
type input "0.010627218431847649"
type input "5"
type input "19,589.39"
type input "1,371.25"
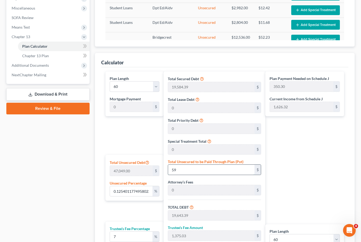
type input "20,960.64"
type input "349.34"
type input "0.10627218431847649"
type input "50"
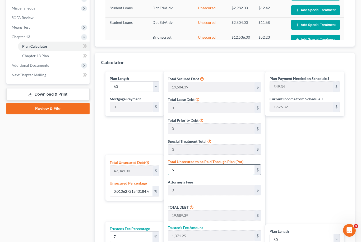
type input "19,634.39"
type input "1,374.40"
type input "21,008.79"
type input "350.14"
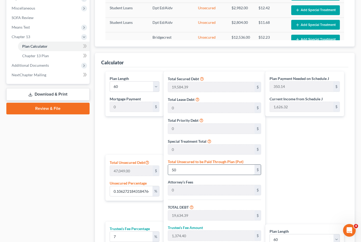
type input "1.062721843184765"
type input "500"
type input "20,084.39"
type input "1,405.90"
type input "21,490.29"
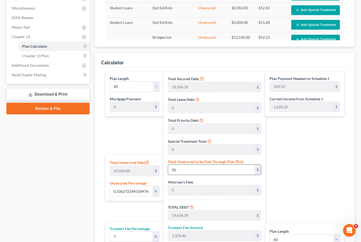
type input "358.17"
type input "10.627218431847648"
type input "5000"
type input "24,584.39"
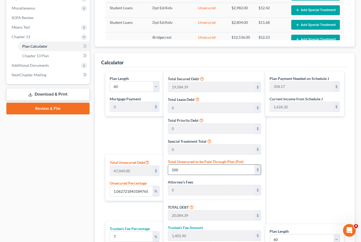
type input "1,720.90"
type input "26,305.29"
type input "438.42"
type input "5,000"
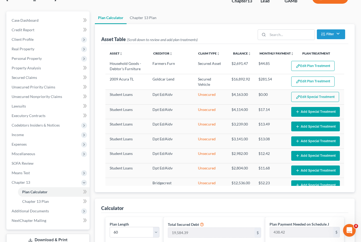
scroll to position [39, 0]
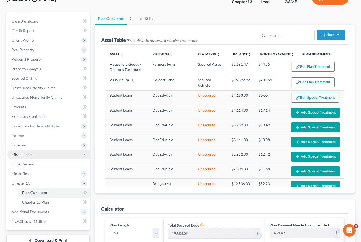
click at [38, 155] on span "Miscellaneous" at bounding box center [48, 155] width 82 height 10
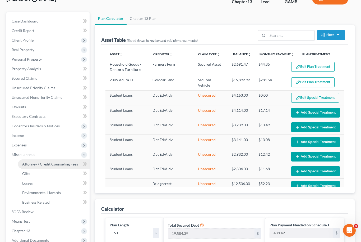
click at [58, 167] on link "Attorney / Credit Counseling Fees" at bounding box center [54, 164] width 72 height 10
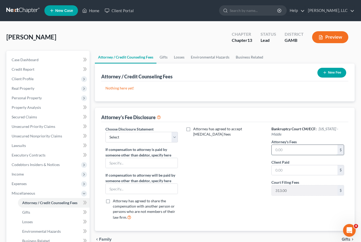
click at [291, 153] on input "text" at bounding box center [305, 150] width 66 height 10
type input "3,900"
click at [176, 138] on select "Select Disclosure of Compensation of Attorney for Debtor Disclosure of Compensa…" at bounding box center [142, 137] width 72 height 11
select select "0"
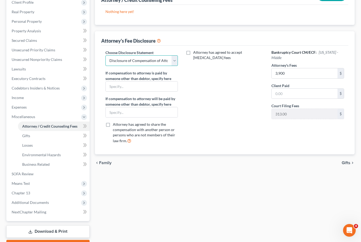
scroll to position [77, 0]
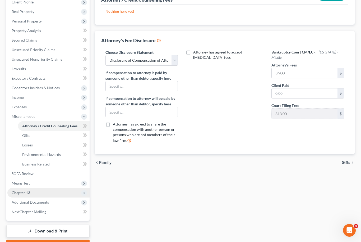
click at [17, 192] on span "Chapter 13" at bounding box center [21, 192] width 19 height 4
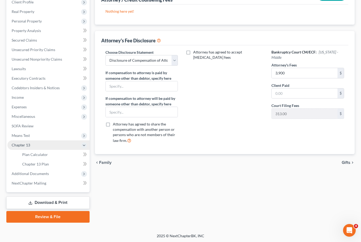
scroll to position [60, 0]
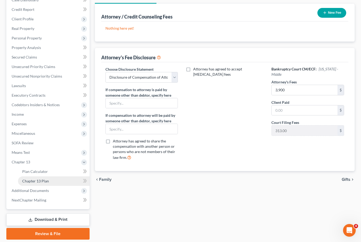
click at [27, 181] on span "Chapter 13 Plan" at bounding box center [35, 181] width 27 height 4
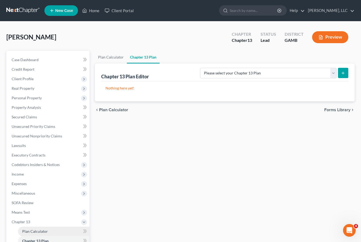
click at [29, 234] on link "Plan Calculator" at bounding box center [54, 231] width 72 height 10
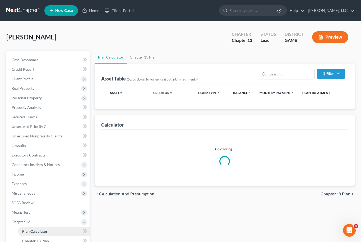
select select "59"
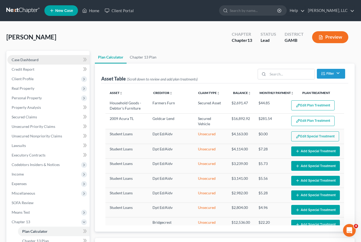
click at [25, 56] on link "Case Dashboard" at bounding box center [48, 60] width 82 height 10
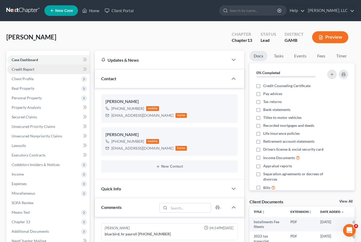
click at [23, 69] on span "Credit Report" at bounding box center [23, 69] width 23 height 4
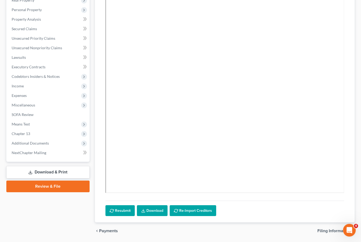
scroll to position [88, 0]
click at [157, 212] on link "Download" at bounding box center [152, 210] width 31 height 11
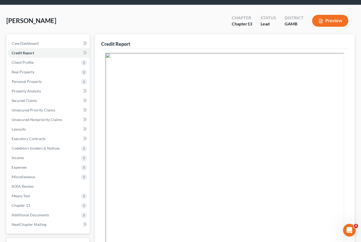
scroll to position [32, 0]
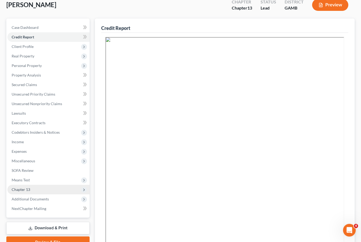
click at [24, 190] on span "Chapter 13" at bounding box center [21, 189] width 19 height 4
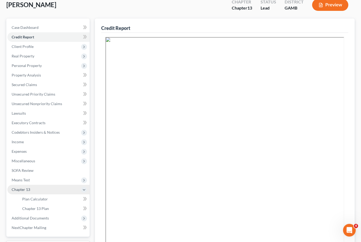
scroll to position [32, 0]
click at [32, 197] on span "Plan Calculator" at bounding box center [35, 199] width 26 height 4
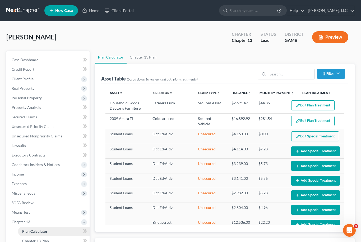
select select "59"
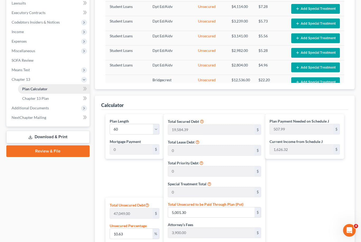
scroll to position [160, 0]
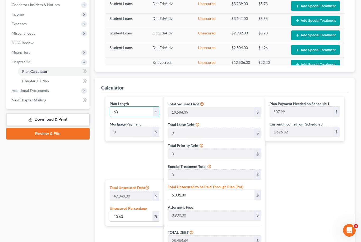
click at [157, 113] on select "1 2 3 4 5 6 7 8 9 10 11 12 13 14 15 16 17 18 19 20 21 22 23 24 25 26 27 28 29 3…" at bounding box center [135, 111] width 50 height 11
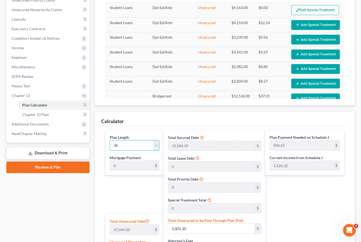
click at [156, 144] on select "1 2 3 4 5 6 7 8 9 10 11 12 13 14 15 16 17 18 19 20 21 22 23 24 25 26 27 28 29 3…" at bounding box center [135, 145] width 50 height 11
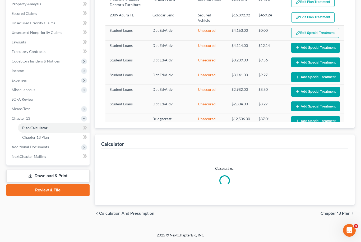
scroll to position [103, 0]
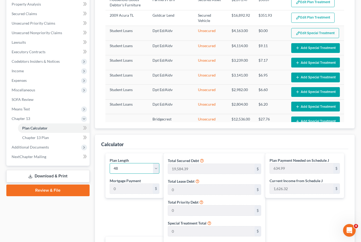
click at [157, 163] on select "1 2 3 4 5 6 7 8 9 10 11 12 13 14 15 16 17 18 19 20 21 22 23 24 25 26 27 28 29 3…" at bounding box center [135, 168] width 50 height 11
click at [157, 167] on select "1 2 3 4 5 6 7 8 9 10 11 12 13 14 15 16 17 18 19 20 21 22 23 24 25 26 27 28 29 3…" at bounding box center [135, 168] width 50 height 11
